Goal: Task Accomplishment & Management: Use online tool/utility

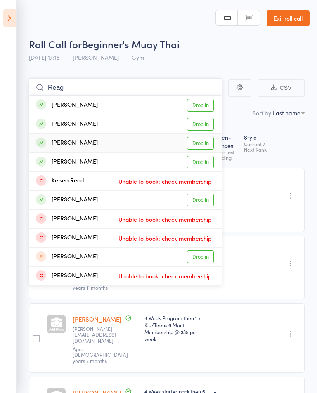
type input "Reag"
click at [195, 141] on link "Drop in" at bounding box center [200, 143] width 27 height 13
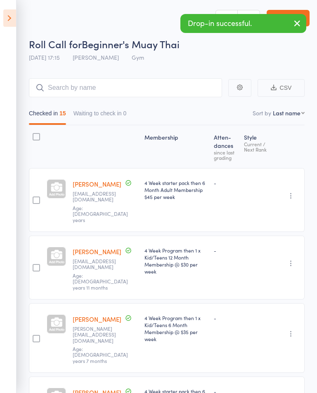
click at [11, 16] on icon at bounding box center [9, 17] width 13 height 17
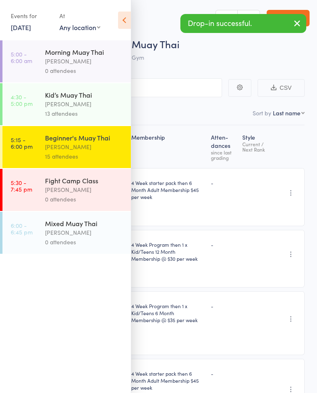
click at [81, 237] on div "[PERSON_NAME]" at bounding box center [84, 232] width 79 height 9
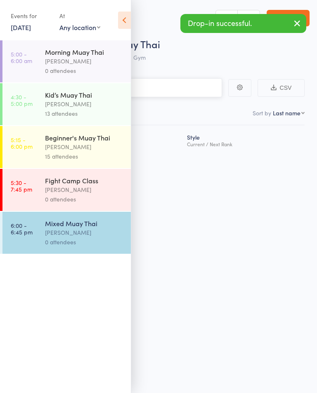
click at [180, 86] on input "search" at bounding box center [116, 87] width 209 height 19
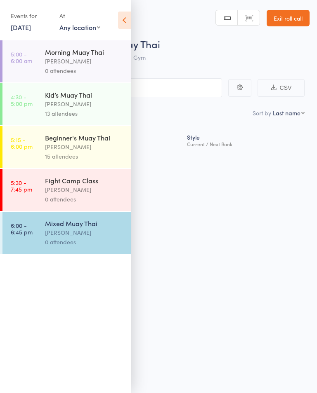
click at [119, 17] on icon at bounding box center [124, 20] width 13 height 17
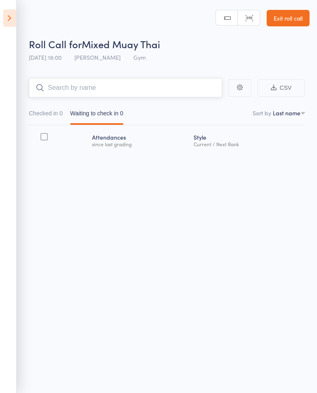
click at [124, 85] on input "search" at bounding box center [125, 87] width 193 height 19
type input "E"
click at [101, 81] on input "R" at bounding box center [125, 87] width 193 height 19
click at [104, 95] on input "R" at bounding box center [125, 87] width 193 height 19
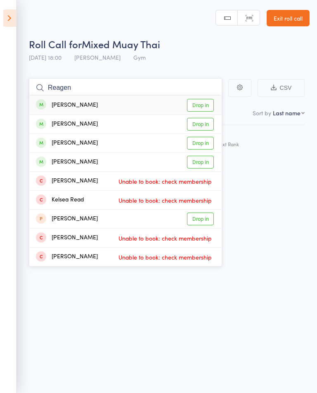
type input "Reagen"
click at [203, 101] on link "Drop in" at bounding box center [200, 105] width 27 height 13
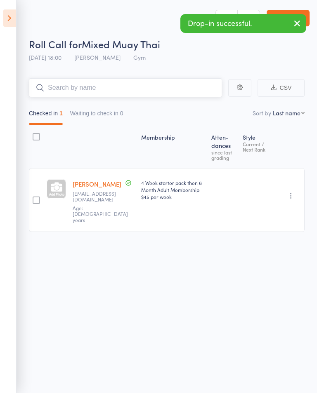
click at [79, 85] on input "search" at bounding box center [125, 87] width 193 height 19
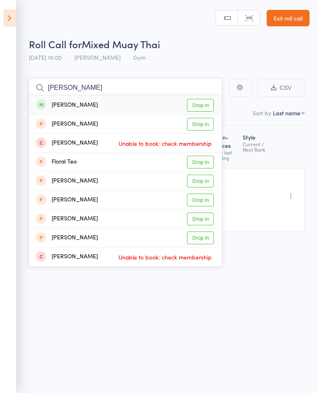
type input "[PERSON_NAME]"
click at [203, 102] on link "Drop in" at bounding box center [200, 105] width 27 height 13
